Goal: Find specific page/section: Find specific page/section

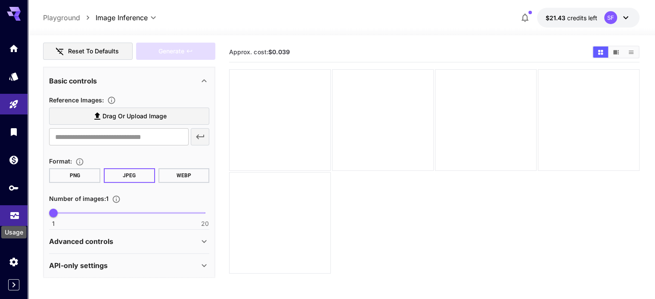
click at [14, 215] on icon "Usage" at bounding box center [14, 213] width 10 height 10
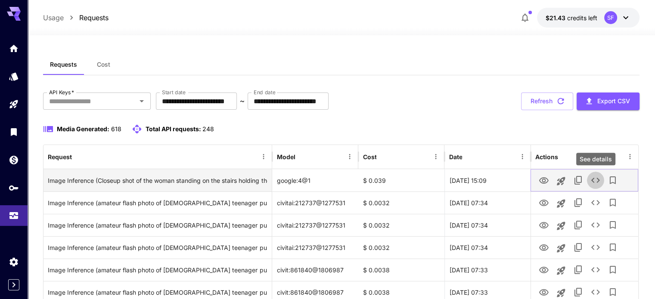
click at [591, 183] on icon "See details" at bounding box center [595, 180] width 10 height 10
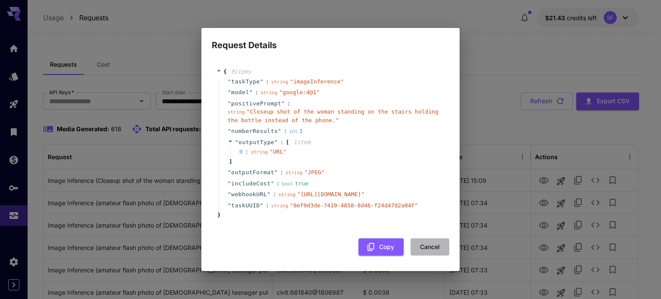
click at [436, 255] on button "Cancel" at bounding box center [430, 247] width 39 height 18
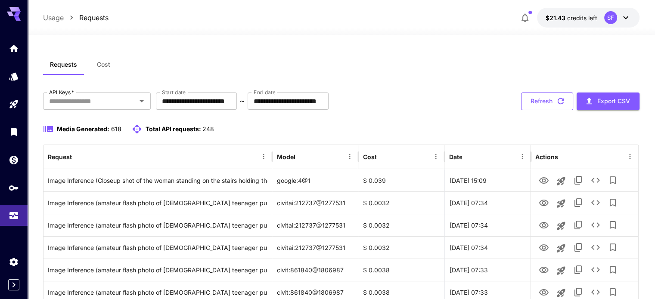
click at [547, 96] on button "Refresh" at bounding box center [547, 102] width 52 height 18
click at [597, 181] on icon "See details" at bounding box center [595, 180] width 9 height 5
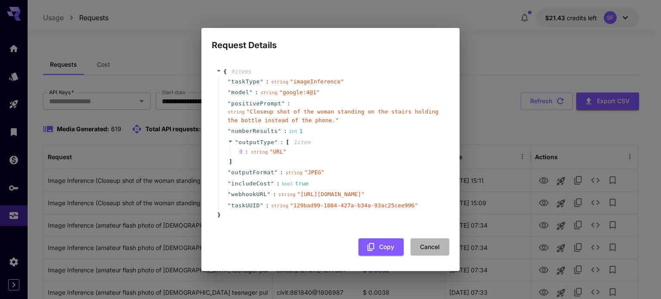
click at [427, 256] on button "Cancel" at bounding box center [430, 247] width 39 height 18
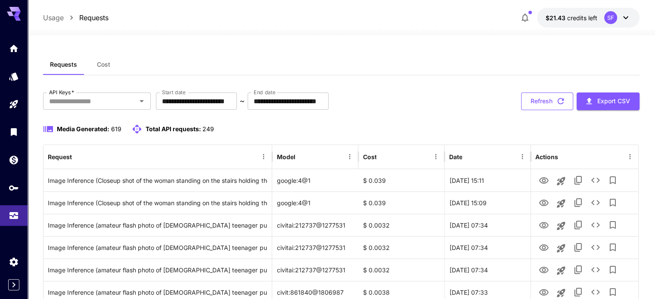
click at [541, 94] on button "Refresh" at bounding box center [547, 102] width 52 height 18
click at [596, 179] on icon "See details" at bounding box center [595, 180] width 10 height 10
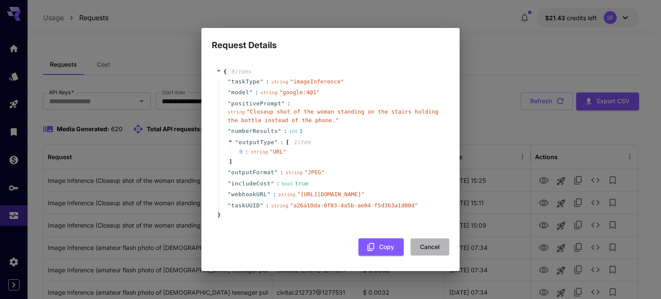
click at [433, 256] on button "Cancel" at bounding box center [430, 247] width 39 height 18
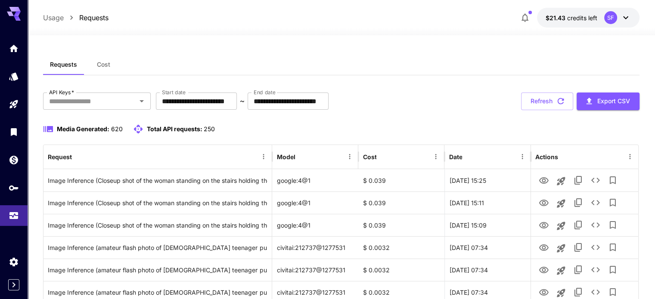
click at [537, 103] on button "Refresh" at bounding box center [547, 102] width 52 height 18
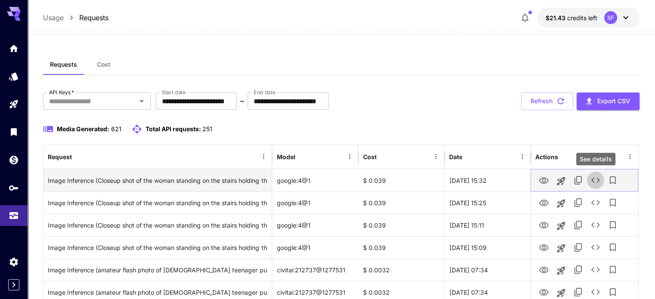
click at [594, 181] on icon "See details" at bounding box center [595, 180] width 10 height 10
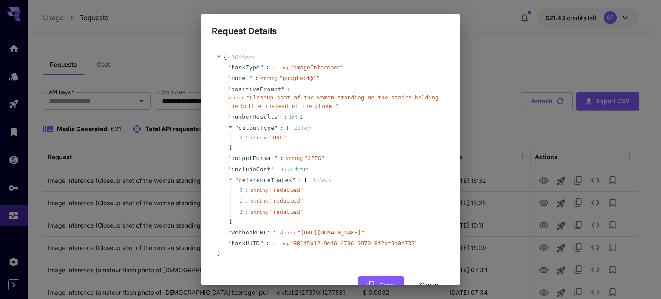
click at [497, 58] on div "Request Details { 10 item s " taskType " : string " imageInference " " model " …" at bounding box center [330, 149] width 661 height 299
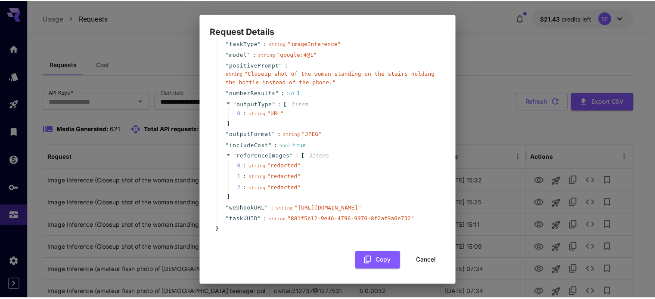
scroll to position [40, 0]
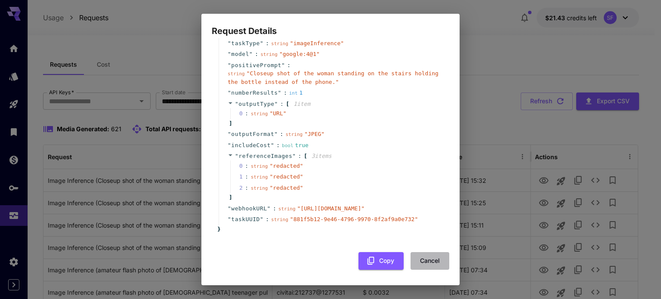
click at [430, 257] on button "Cancel" at bounding box center [430, 261] width 39 height 18
